Goal: Information Seeking & Learning: Learn about a topic

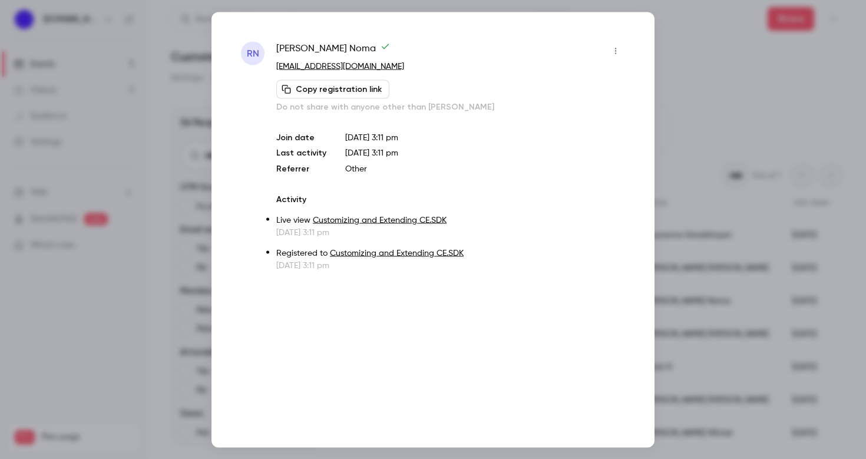
scroll to position [108, 0]
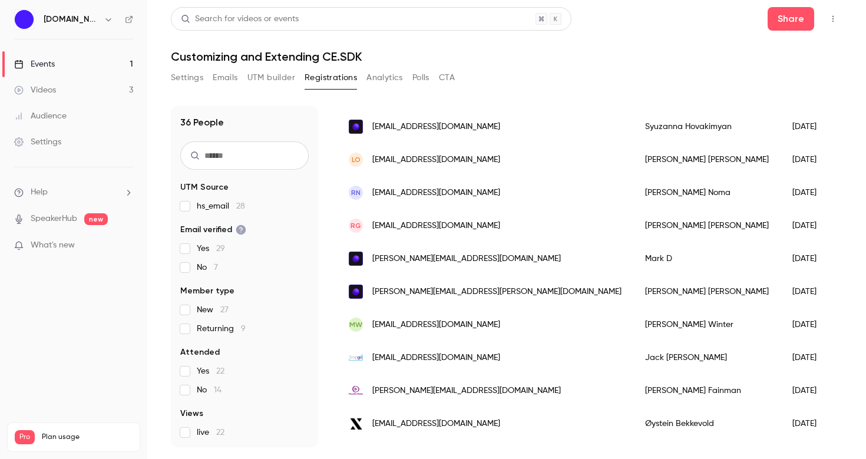
click at [62, 67] on link "Events 1" at bounding box center [73, 64] width 147 height 26
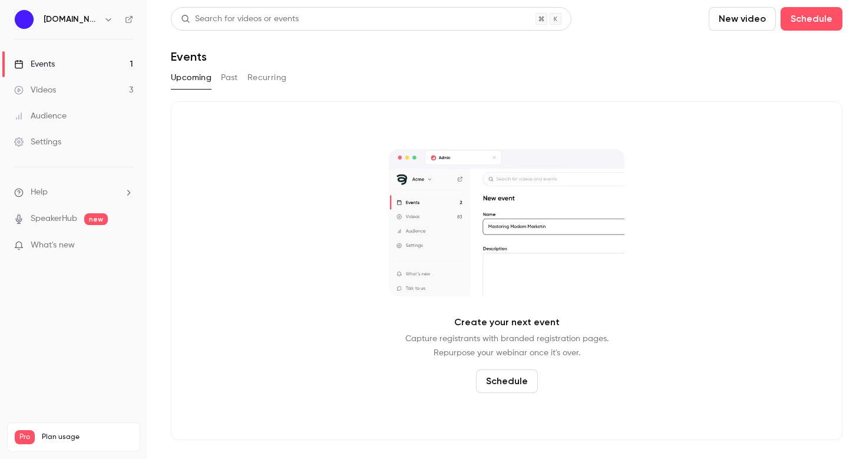
click at [228, 81] on button "Past" at bounding box center [229, 77] width 17 height 19
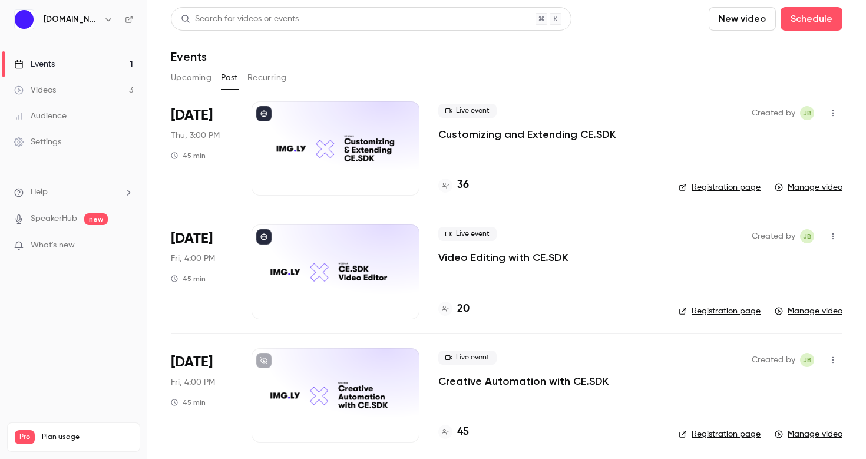
click at [563, 137] on p "Customizing and Extending CE.SDK" at bounding box center [526, 134] width 177 height 14
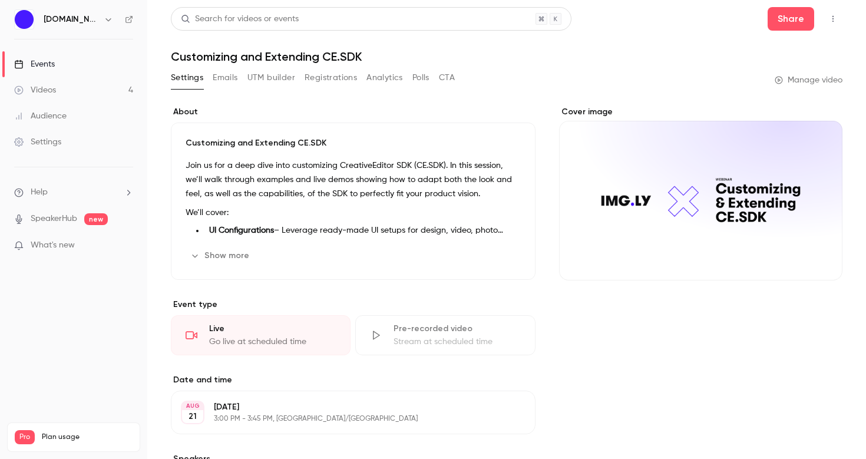
drag, startPoint x: 413, startPoint y: 80, endPoint x: 402, endPoint y: 81, distance: 11.3
click at [413, 81] on button "Polls" at bounding box center [420, 77] width 17 height 19
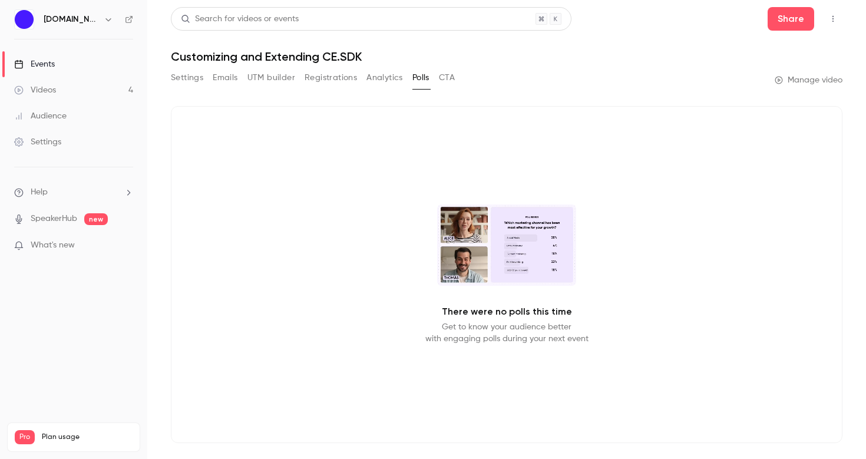
click at [378, 81] on button "Analytics" at bounding box center [385, 77] width 37 height 19
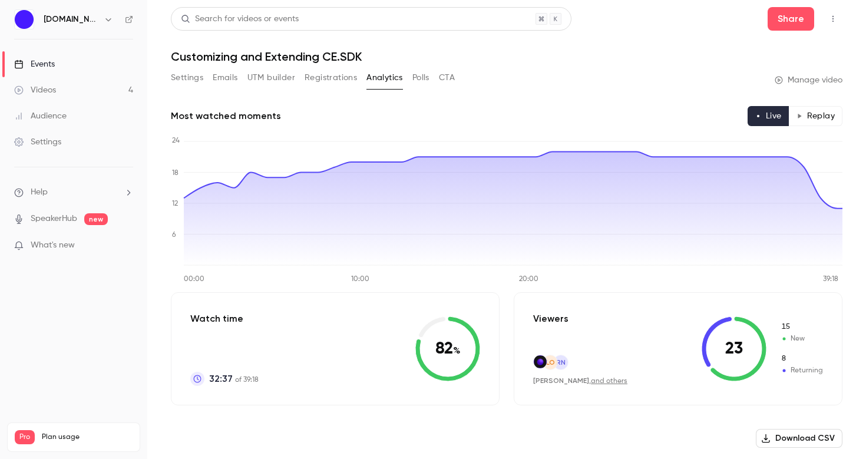
click at [204, 80] on div "Settings Emails UTM builder Registrations Analytics Polls CTA" at bounding box center [313, 77] width 284 height 19
click at [178, 77] on button "Settings" at bounding box center [187, 77] width 32 height 19
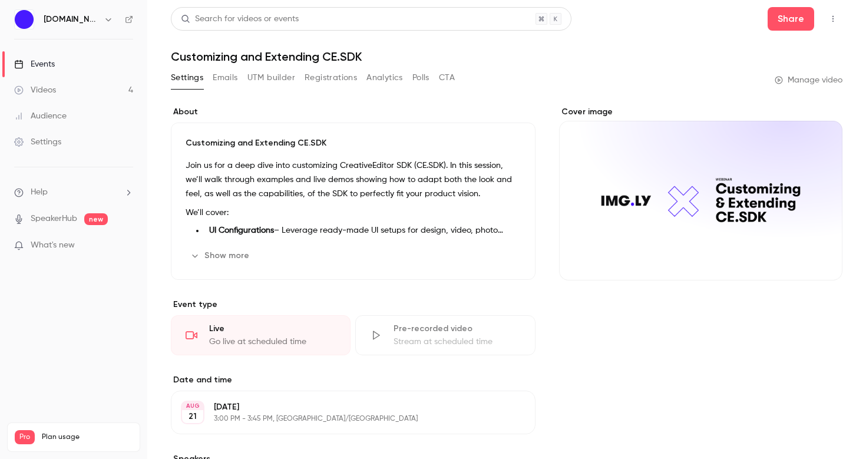
click at [220, 75] on button "Emails" at bounding box center [225, 77] width 25 height 19
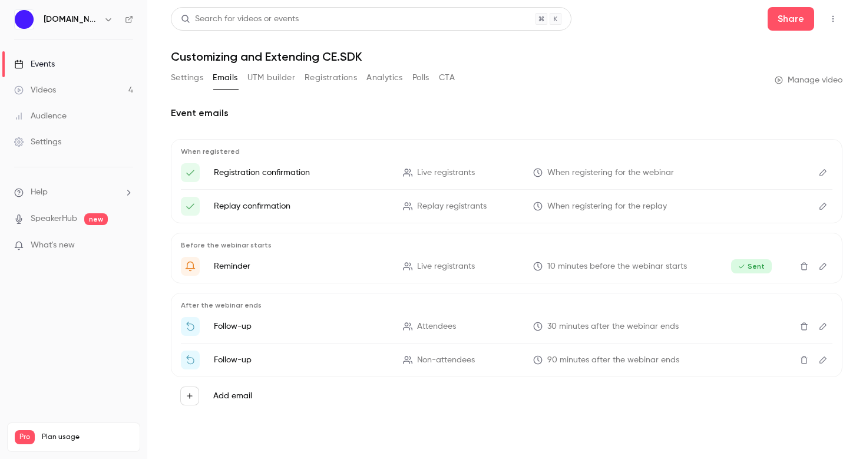
click at [325, 81] on button "Registrations" at bounding box center [331, 77] width 52 height 19
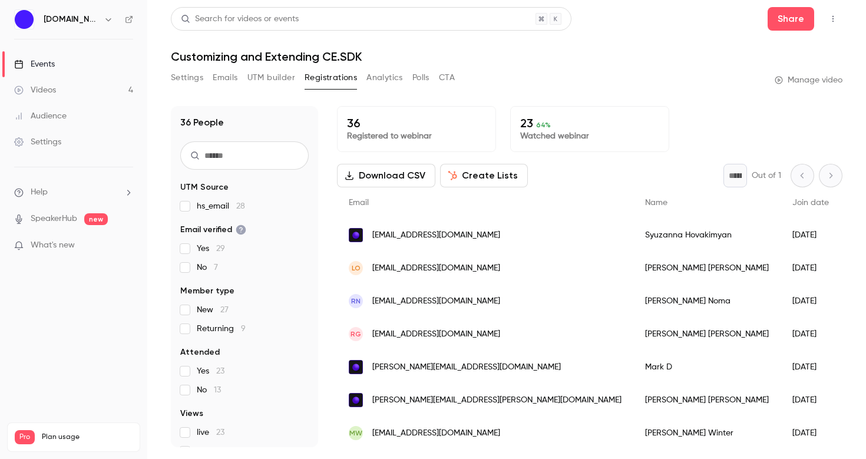
scroll to position [2, 0]
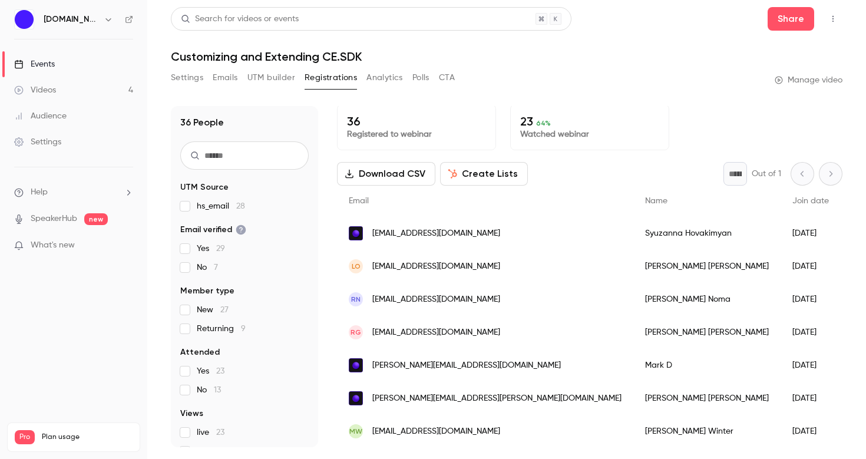
click at [423, 77] on button "Polls" at bounding box center [420, 77] width 17 height 19
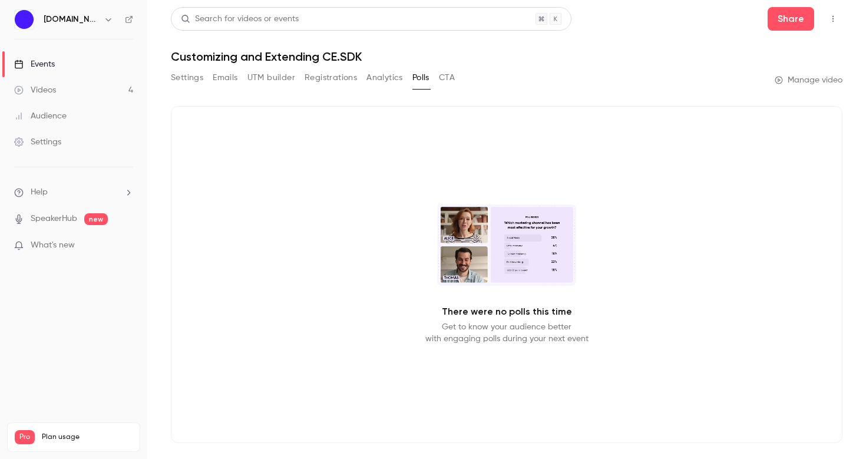
click at [387, 73] on button "Analytics" at bounding box center [385, 77] width 37 height 19
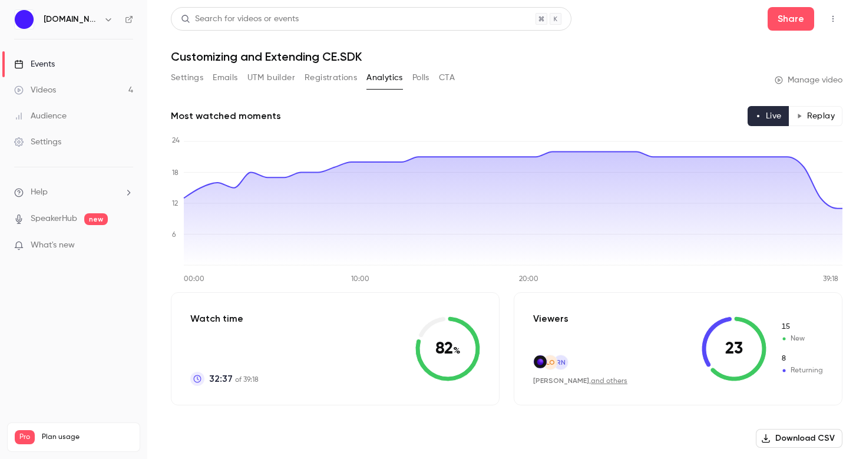
click at [193, 54] on h1 "Customizing and Extending CE.SDK" at bounding box center [507, 56] width 672 height 14
click at [179, 78] on button "Settings" at bounding box center [187, 77] width 32 height 19
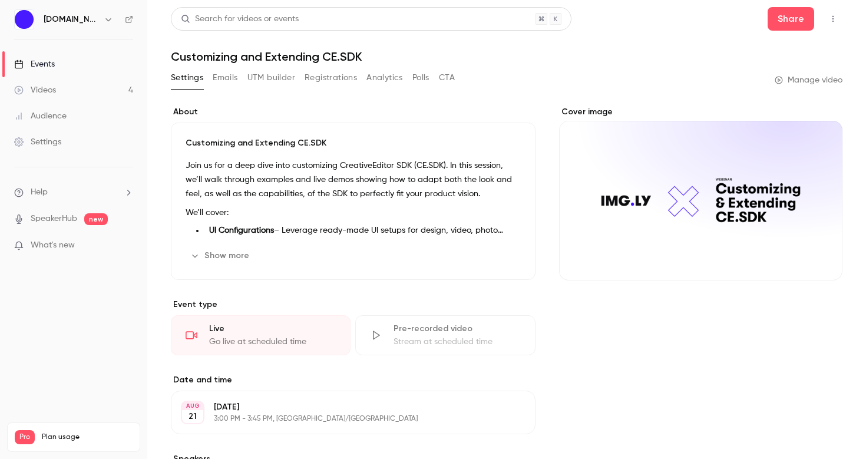
click at [179, 78] on button "Settings" at bounding box center [187, 77] width 32 height 19
click at [274, 335] on div "Live Go live at scheduled time" at bounding box center [261, 335] width 180 height 40
click at [813, 81] on link "Manage video" at bounding box center [809, 80] width 68 height 12
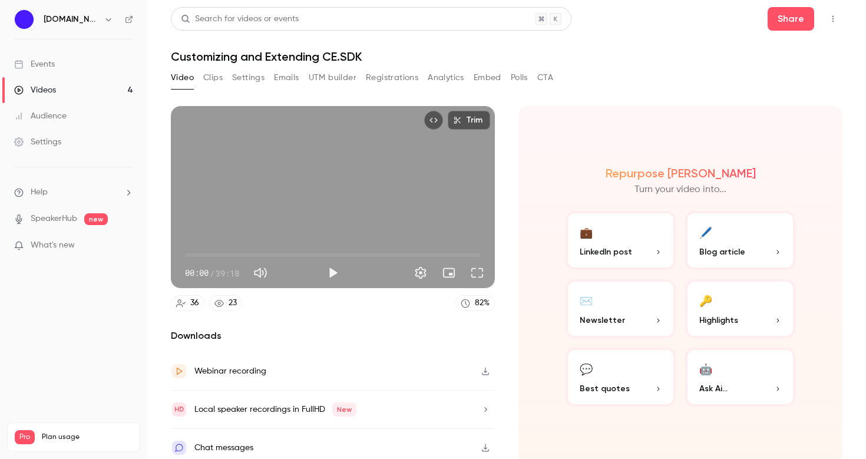
scroll to position [8, 0]
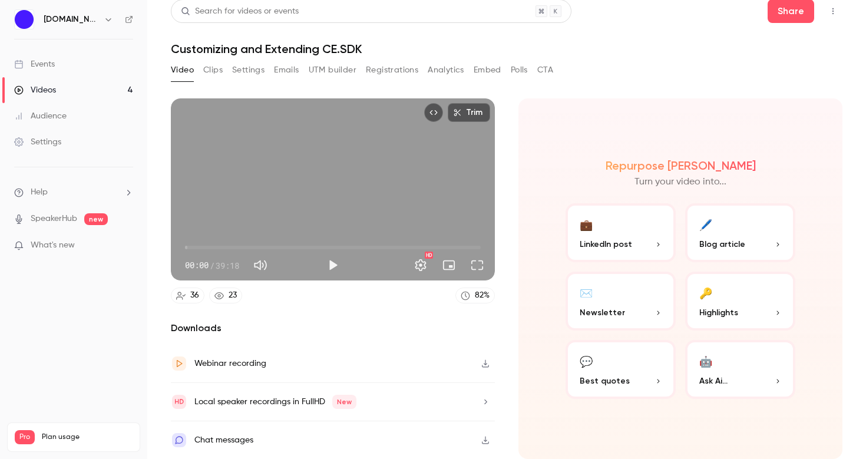
click at [606, 421] on div "Repurpose Ai Turn your video into... 💼 LinkedIn post 🖊️ Blog article ✉️ Newslet…" at bounding box center [681, 278] width 324 height 361
click at [486, 436] on icon "button" at bounding box center [485, 440] width 9 height 8
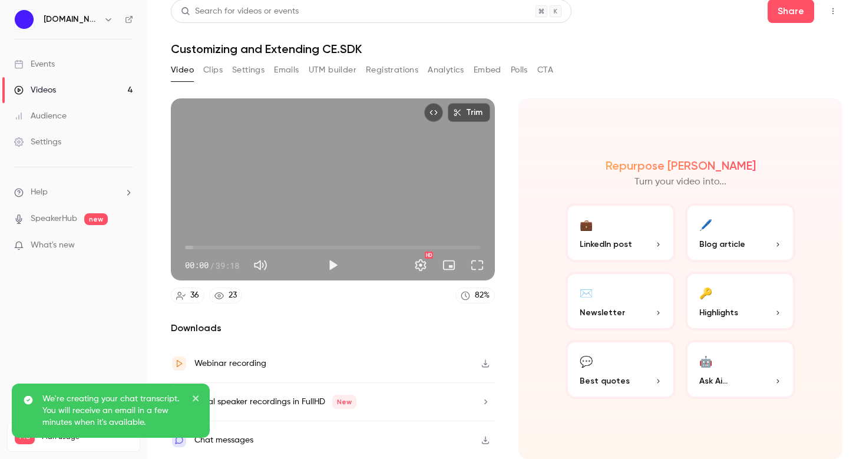
click at [246, 439] on div "Chat messages" at bounding box center [223, 440] width 59 height 14
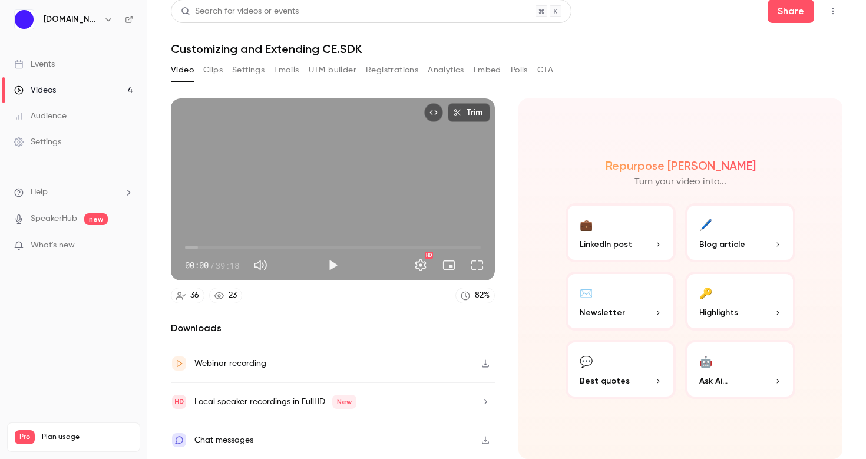
click at [487, 440] on icon "button" at bounding box center [485, 441] width 7 height 8
